Goal: Information Seeking & Learning: Learn about a topic

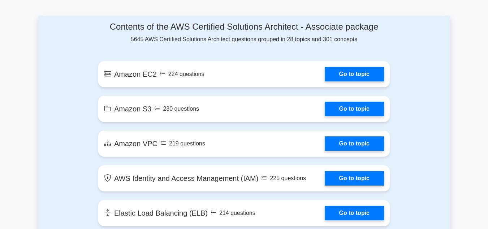
scroll to position [393, 0]
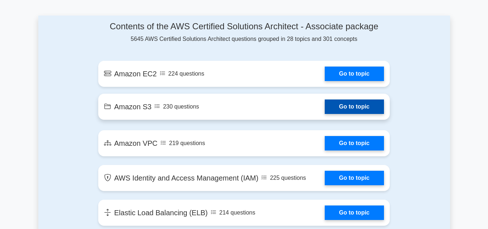
click at [325, 108] on link "Go to topic" at bounding box center [354, 106] width 59 height 14
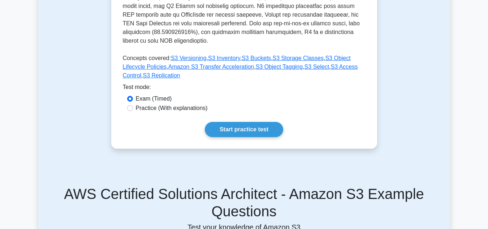
scroll to position [297, 0]
click at [234, 121] on link "Start practice test" at bounding box center [244, 128] width 78 height 15
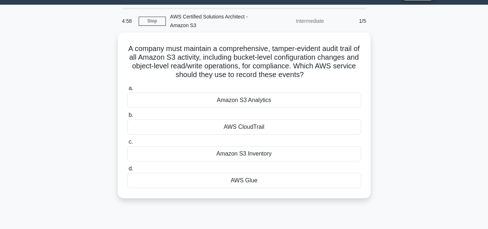
scroll to position [22, 0]
